Goal: Find specific page/section: Find specific page/section

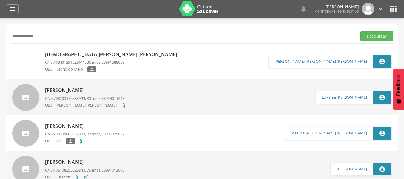
click at [125, 65] on span "83991588059" at bounding box center [112, 62] width 23 height 5
type input "**********"
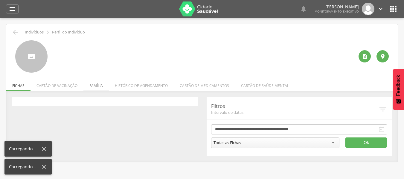
click at [94, 90] on li "Família" at bounding box center [96, 84] width 25 height 14
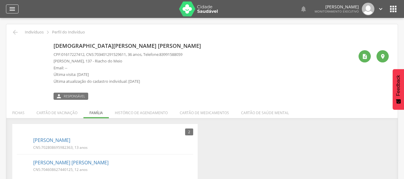
click at [12, 11] on icon "" at bounding box center [12, 8] width 7 height 7
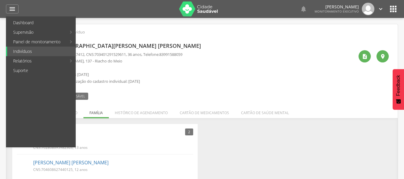
click at [106, 53] on link "Abastecimento" at bounding box center [109, 52] width 67 height 10
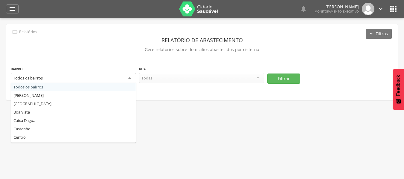
click at [91, 81] on div "Todos os bairros" at bounding box center [73, 78] width 125 height 11
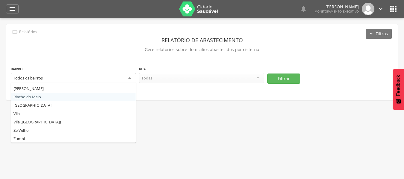
scroll to position [108, 0]
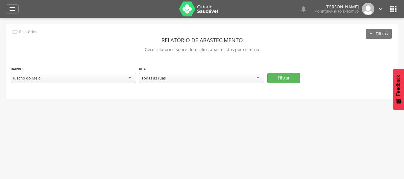
click at [237, 80] on div "Todas as ruas" at bounding box center [201, 78] width 125 height 10
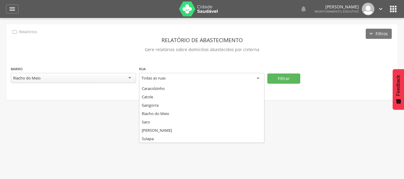
scroll to position [32, 0]
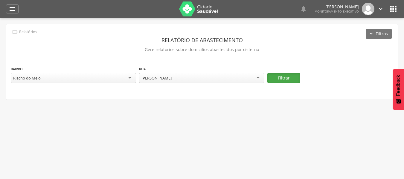
click at [283, 76] on button "Filtrar" at bounding box center [284, 78] width 33 height 10
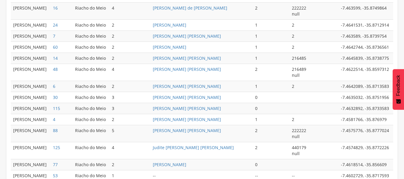
scroll to position [350, 0]
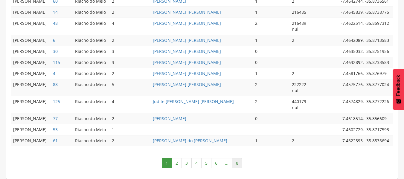
click at [238, 163] on link "8" at bounding box center [237, 163] width 10 height 10
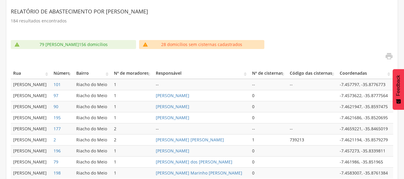
scroll to position [143, 0]
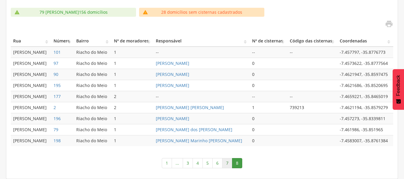
click at [226, 163] on link "7" at bounding box center [227, 163] width 10 height 10
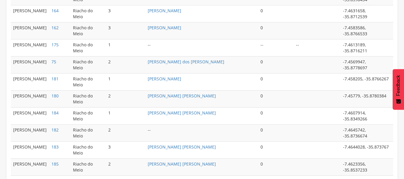
scroll to position [320, 0]
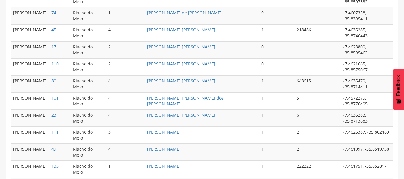
scroll to position [321, 0]
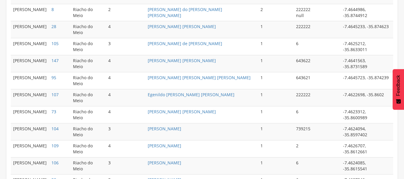
scroll to position [344, 0]
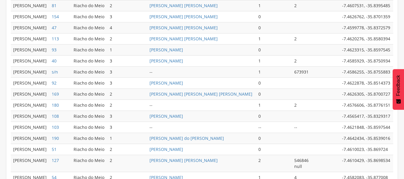
scroll to position [291, 0]
